Goal: Navigation & Orientation: Find specific page/section

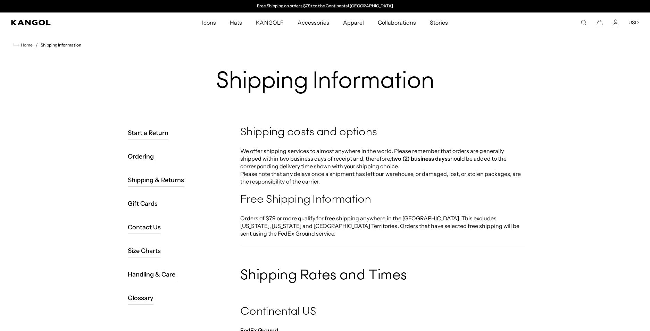
drag, startPoint x: 228, startPoint y: 26, endPoint x: 234, endPoint y: 26, distance: 5.9
click at [234, 26] on div "Close dialog Want 15% off your next order + SMS only deals & content? Send By s…" at bounding box center [325, 165] width 650 height 331
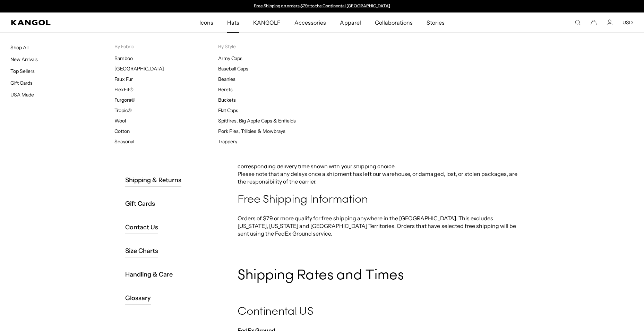
click at [235, 23] on span "Hats" at bounding box center [233, 22] width 12 height 20
